Goal: Obtain resource: Download file/media

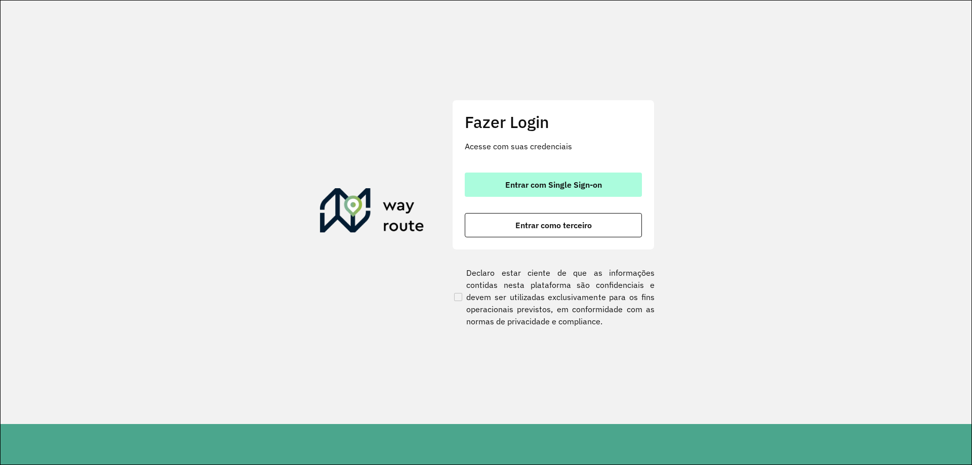
click at [526, 189] on span "Entrar com Single Sign-on" at bounding box center [553, 185] width 97 height 8
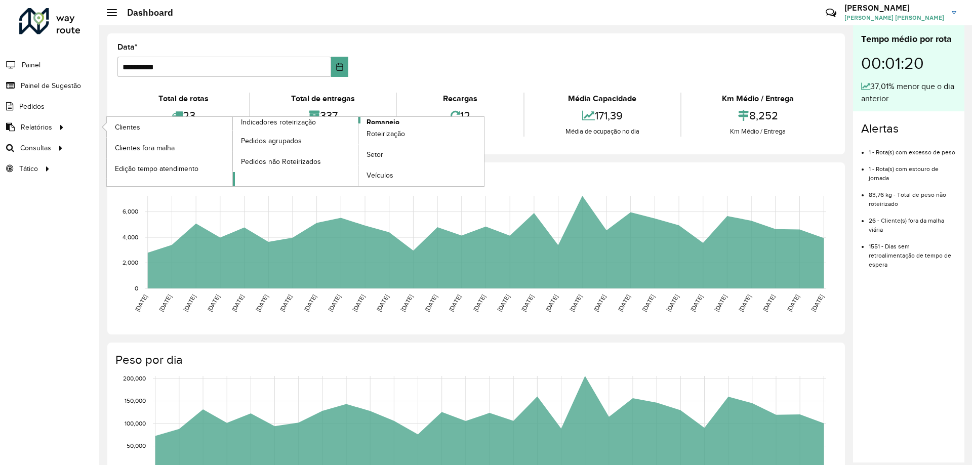
click at [375, 121] on span "Romaneio" at bounding box center [382, 122] width 33 height 11
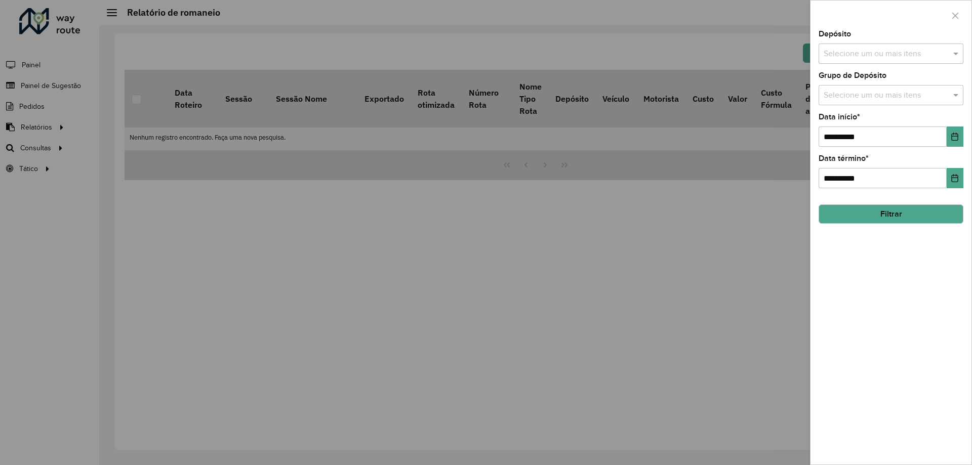
click at [902, 56] on input "text" at bounding box center [886, 54] width 130 height 12
click at [835, 108] on div "CDD Petropolis" at bounding box center [891, 104] width 144 height 17
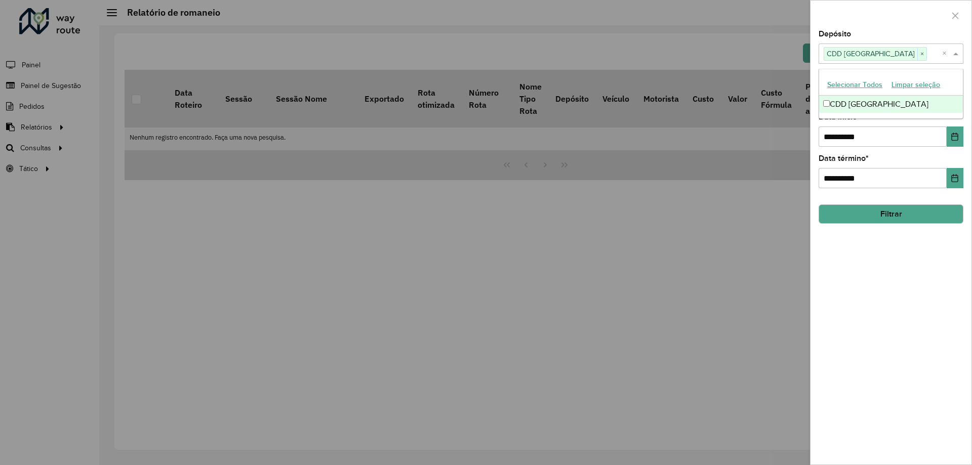
click at [952, 53] on span at bounding box center [956, 54] width 13 height 12
click at [946, 97] on input "text" at bounding box center [886, 96] width 130 height 12
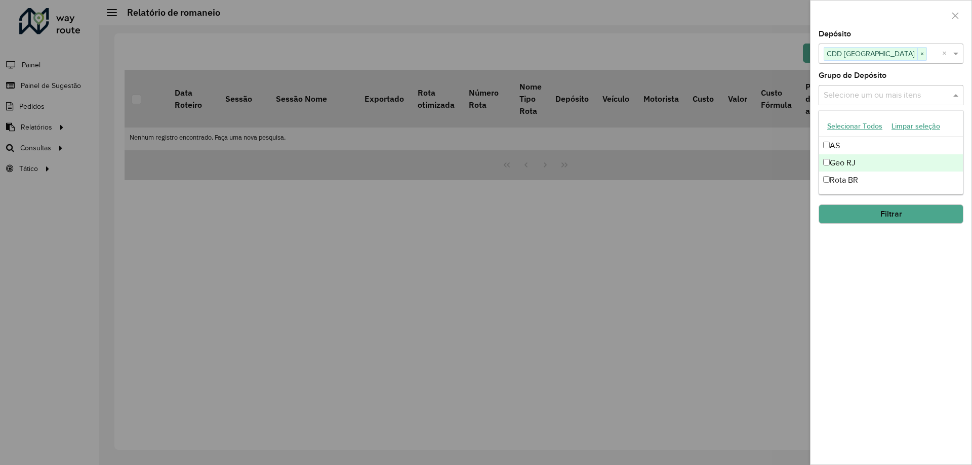
click at [867, 158] on div "Geo RJ" at bounding box center [891, 162] width 144 height 17
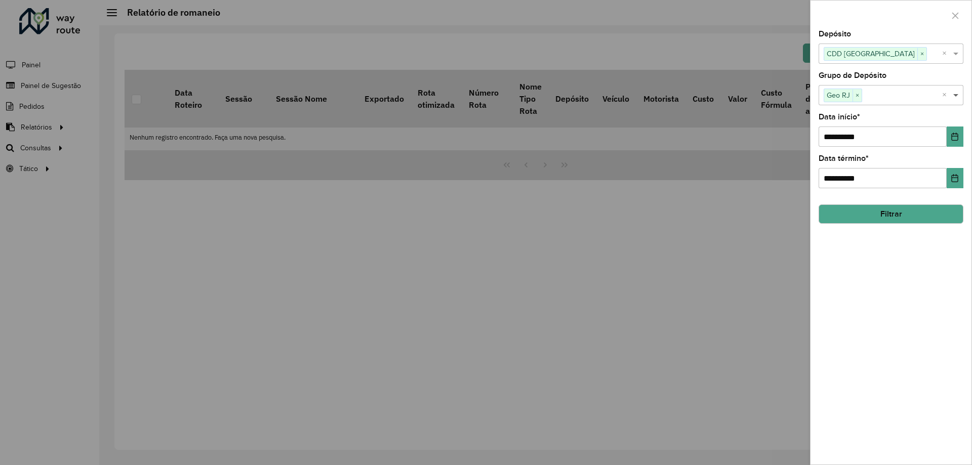
click at [957, 100] on span at bounding box center [956, 95] width 13 height 12
click at [960, 134] on button "Choose Date" at bounding box center [954, 137] width 17 height 20
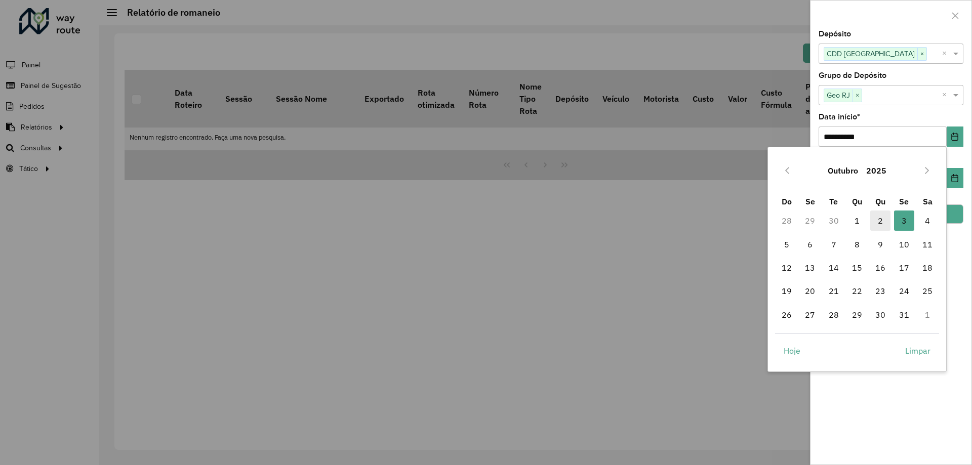
click at [881, 219] on span "2" at bounding box center [880, 221] width 20 height 20
type input "**********"
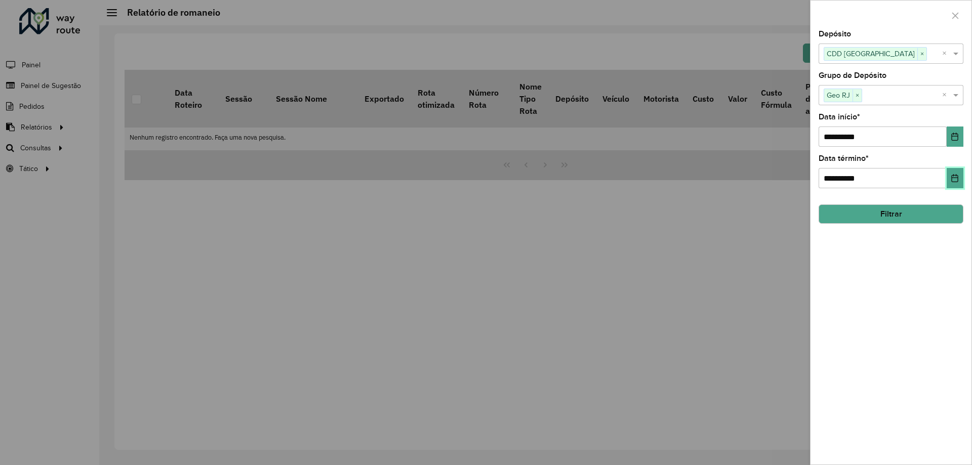
click at [959, 173] on button "Choose Date" at bounding box center [954, 178] width 17 height 20
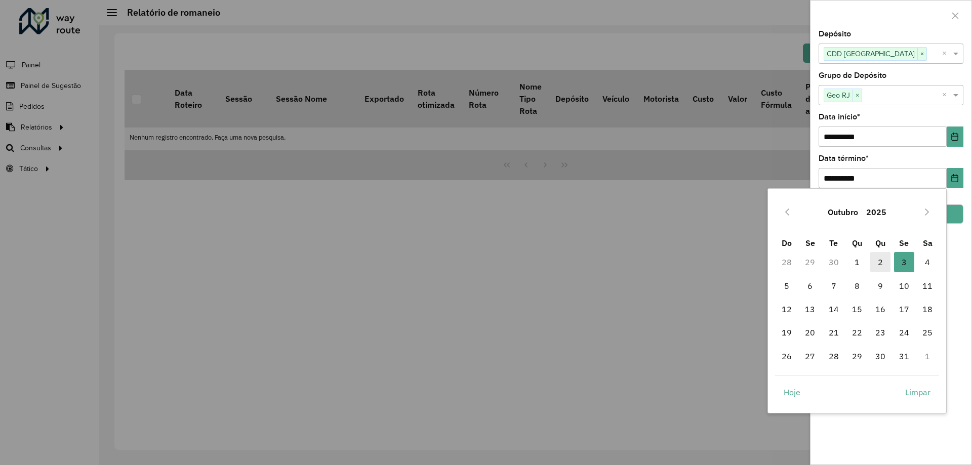
click at [886, 266] on span "2" at bounding box center [880, 262] width 20 height 20
type input "**********"
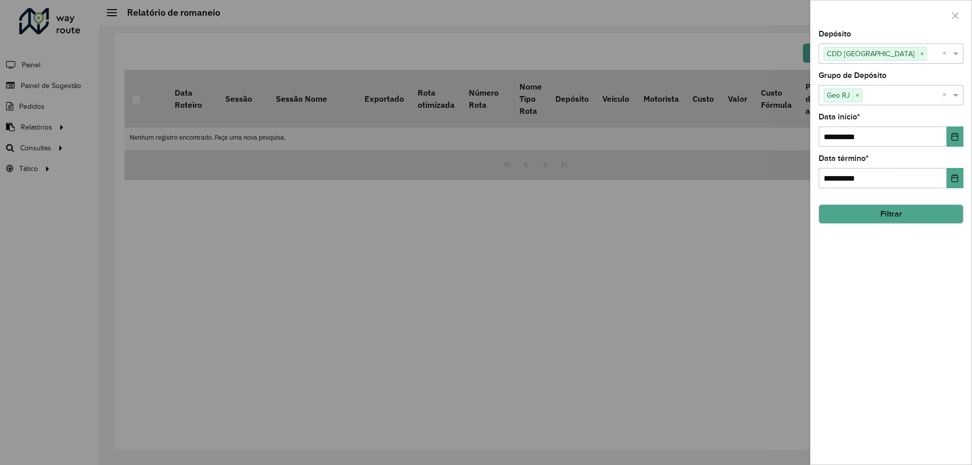
click at [898, 215] on button "Filtrar" at bounding box center [890, 213] width 145 height 19
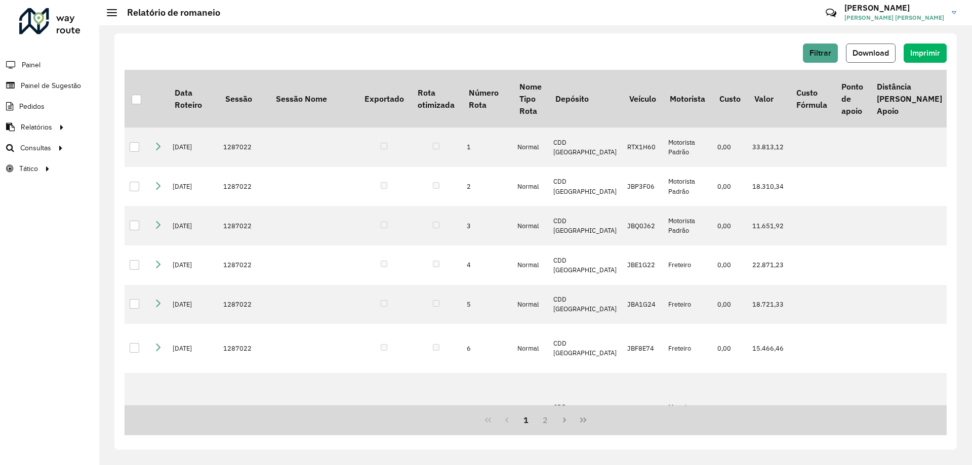
click at [869, 48] on button "Download" at bounding box center [871, 53] width 50 height 19
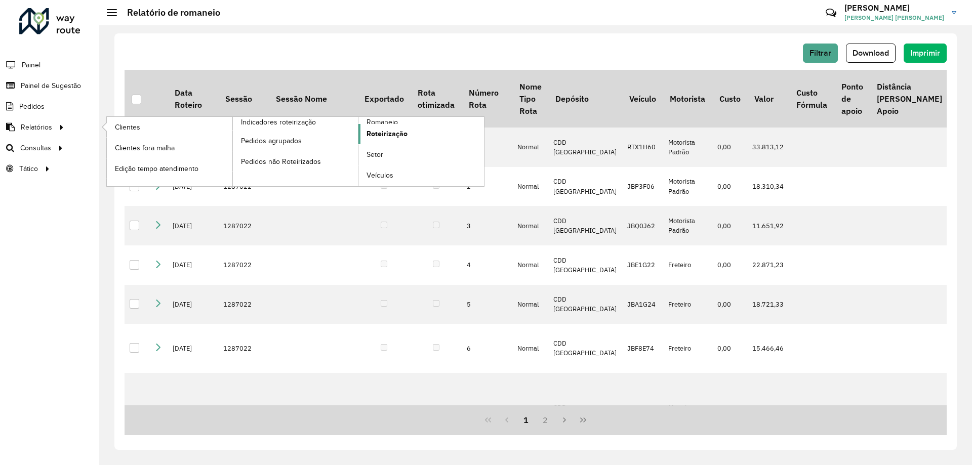
click at [375, 135] on span "Roteirização" at bounding box center [386, 134] width 41 height 11
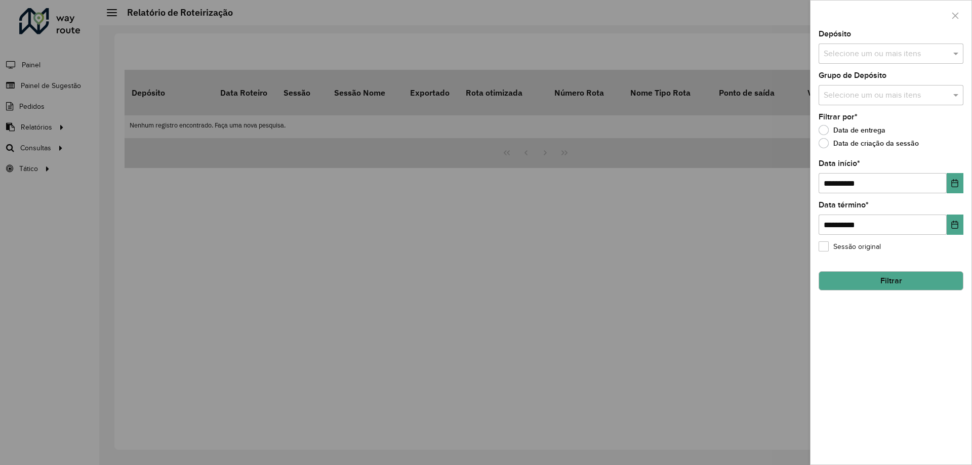
click at [852, 57] on input "text" at bounding box center [886, 54] width 130 height 12
click at [853, 99] on div "CDD Petropolis" at bounding box center [891, 104] width 144 height 17
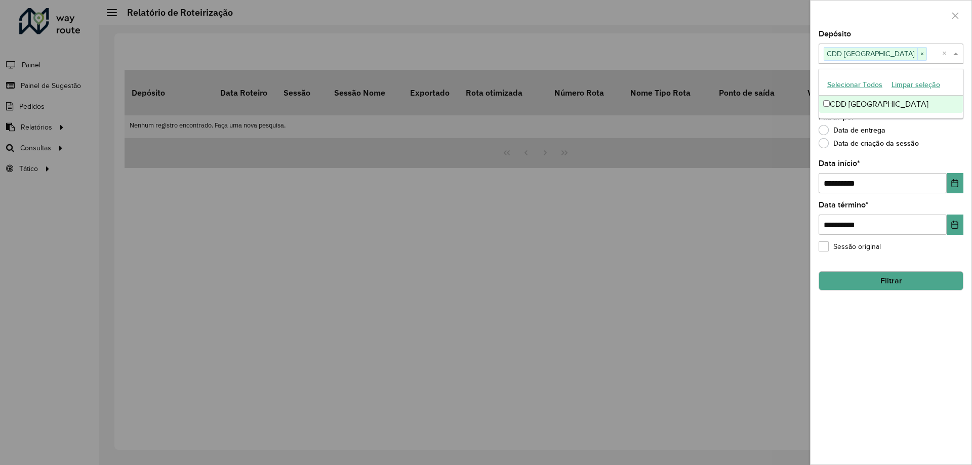
click at [955, 51] on span at bounding box center [956, 54] width 13 height 12
click at [909, 102] on div "Selecione um ou mais itens" at bounding box center [890, 95] width 145 height 20
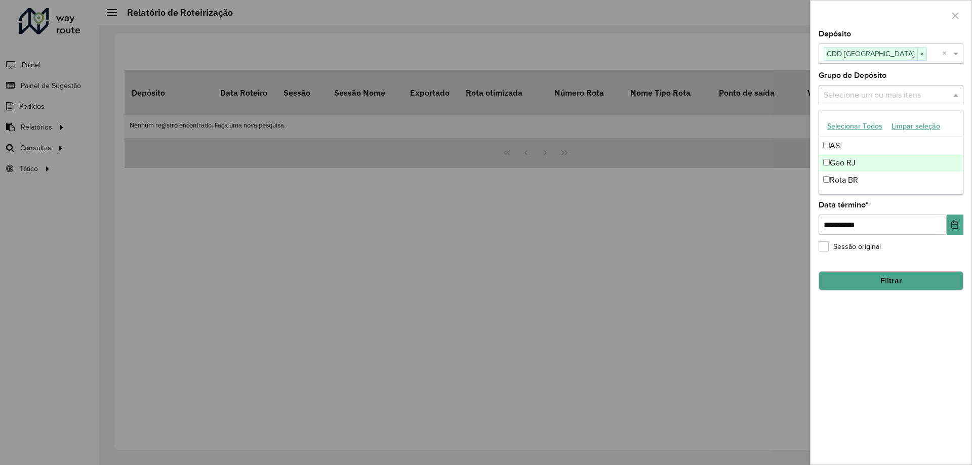
click at [862, 159] on div "Geo RJ" at bounding box center [891, 162] width 144 height 17
click at [954, 102] on div "Selecione um ou mais itens Geo RJ × ×" at bounding box center [890, 95] width 145 height 20
click at [956, 98] on span at bounding box center [956, 95] width 13 height 12
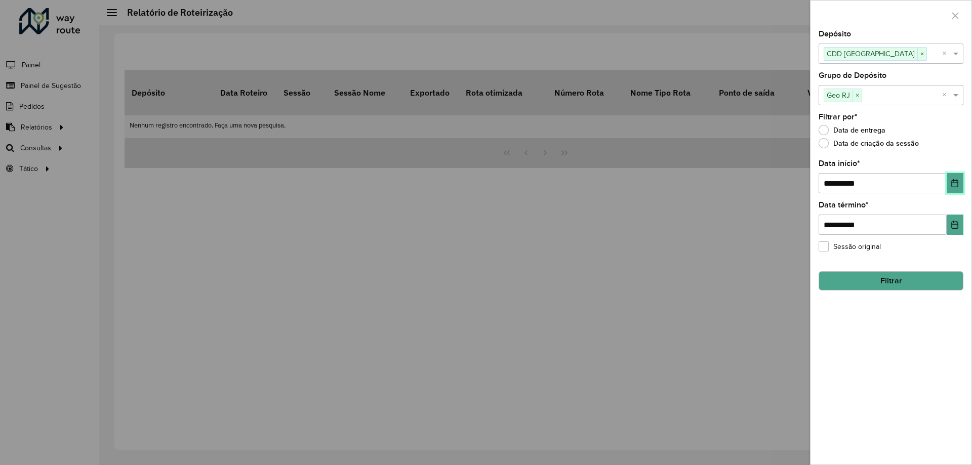
click at [956, 180] on icon "Choose Date" at bounding box center [954, 183] width 7 height 8
click at [967, 324] on div "**********" at bounding box center [890, 247] width 161 height 434
click at [930, 282] on button "Filtrar" at bounding box center [890, 280] width 145 height 19
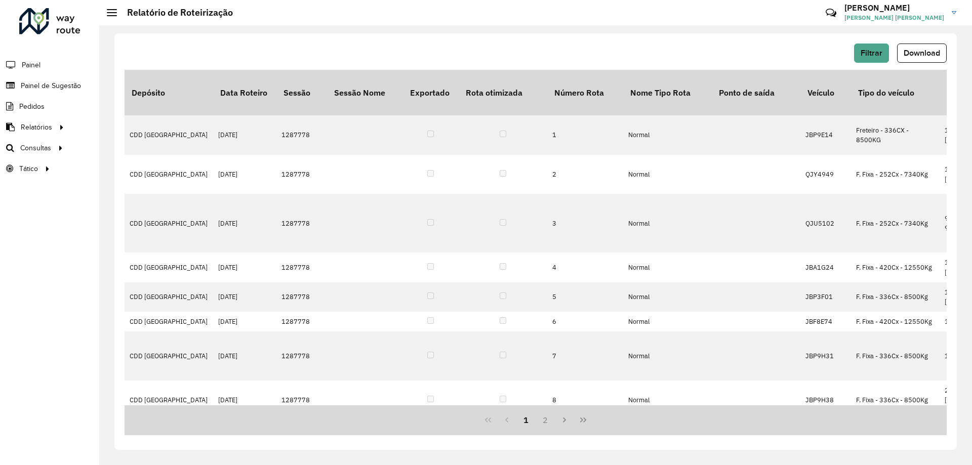
click at [914, 43] on div "Filtrar Download Depósito Data Roteiro Sessão Sessão Nome Exportado Rota otimiz…" at bounding box center [535, 241] width 842 height 416
click at [915, 48] on button "Download" at bounding box center [922, 53] width 50 height 19
